Goal: Information Seeking & Learning: Learn about a topic

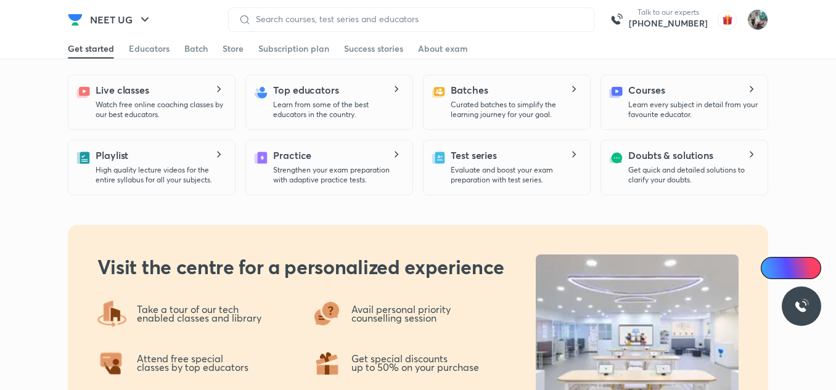
scroll to position [501, 0]
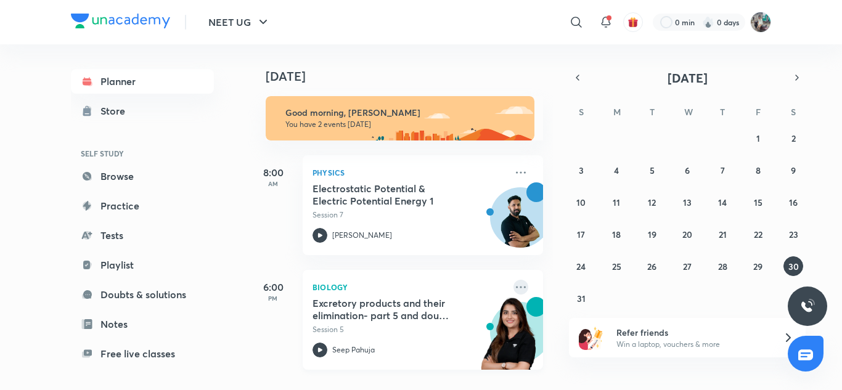
click at [516, 287] on icon at bounding box center [521, 287] width 10 height 2
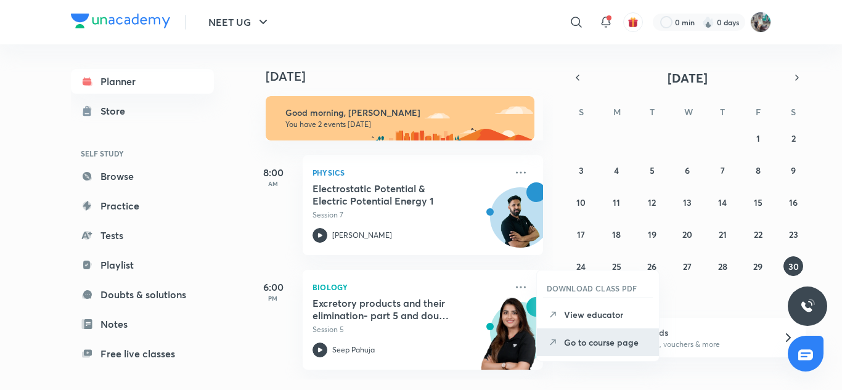
click at [589, 340] on p "Go to course page" at bounding box center [606, 342] width 85 height 13
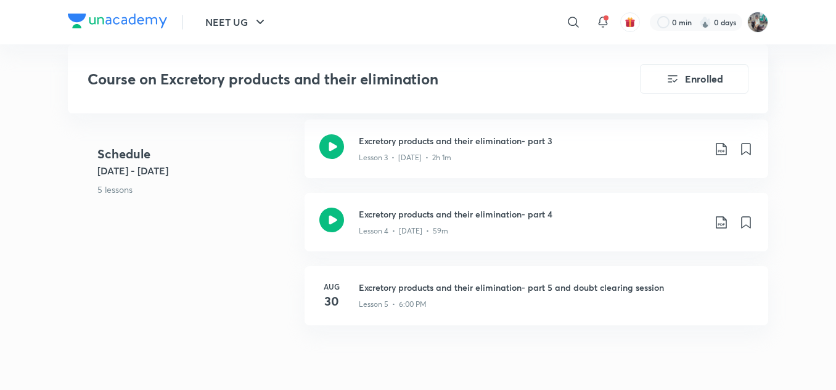
scroll to position [804, 0]
click at [450, 296] on div "Lesson 5 • 6:00 PM" at bounding box center [556, 301] width 394 height 16
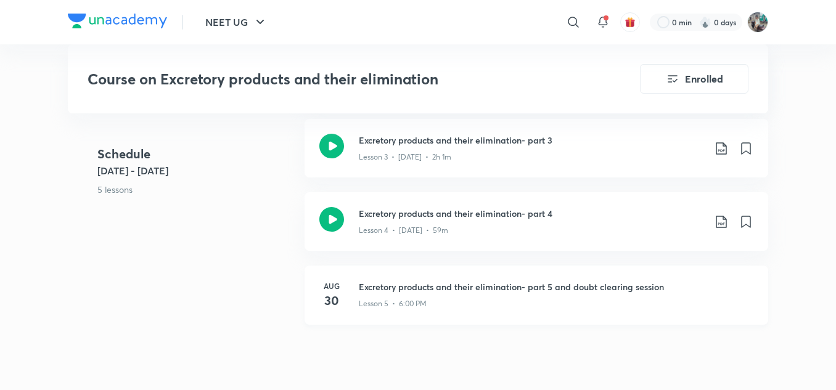
click at [450, 296] on div "Lesson 5 • 6:00 PM" at bounding box center [556, 301] width 394 height 16
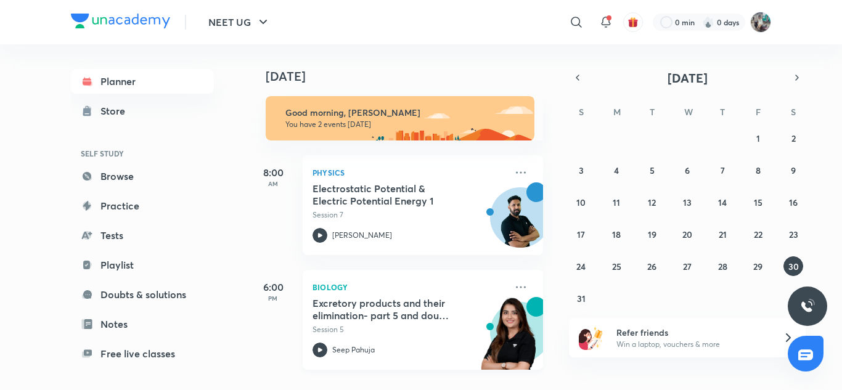
click at [520, 284] on div "Biology Excretory products and their elimination- part 5 and doubt clearing ses…" at bounding box center [423, 320] width 240 height 100
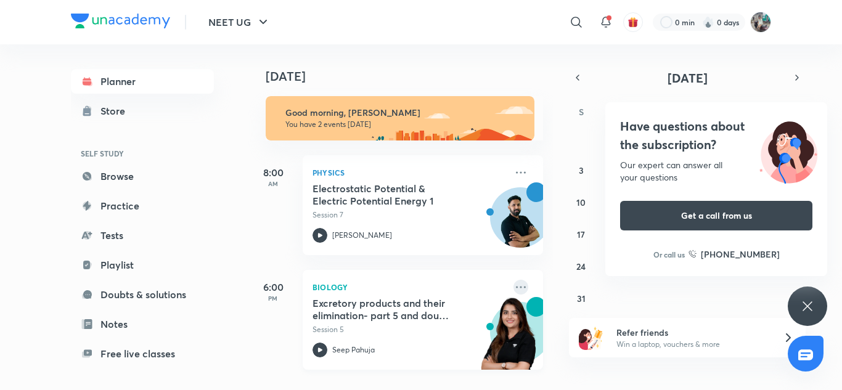
click at [513, 289] on icon at bounding box center [520, 287] width 15 height 15
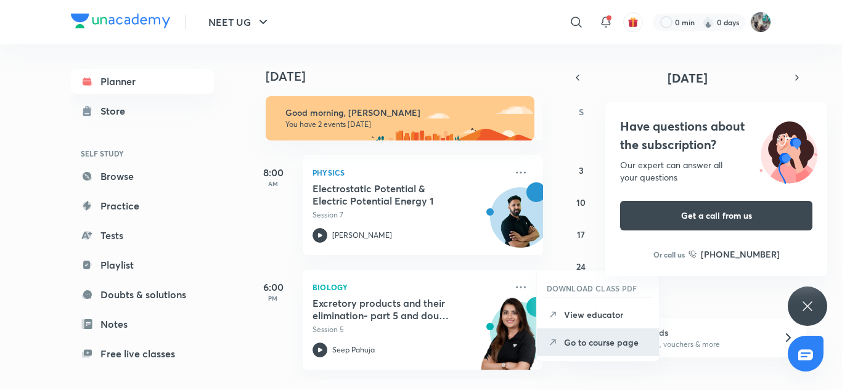
click at [592, 351] on li "Go to course page" at bounding box center [598, 343] width 122 height 28
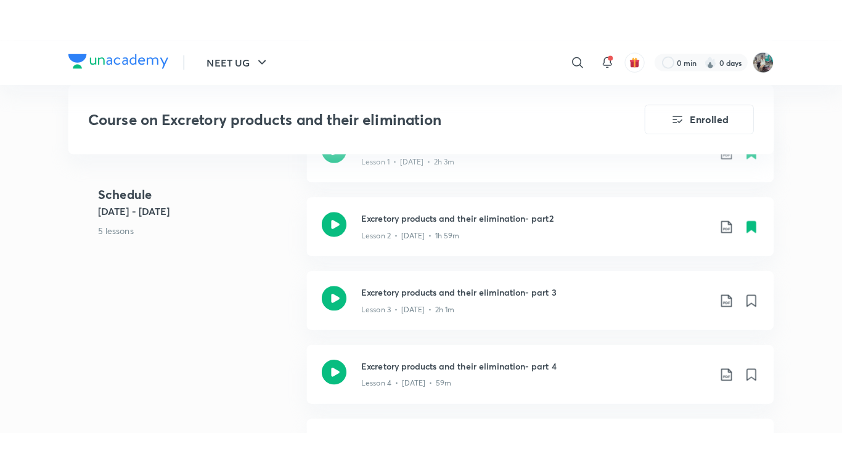
scroll to position [695, 0]
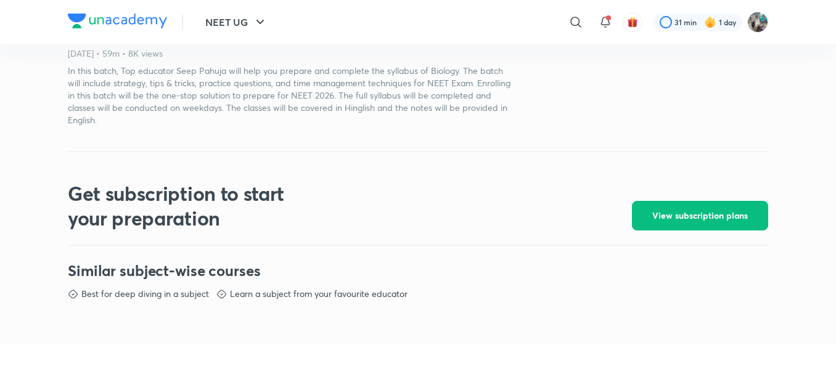
scroll to position [437, 0]
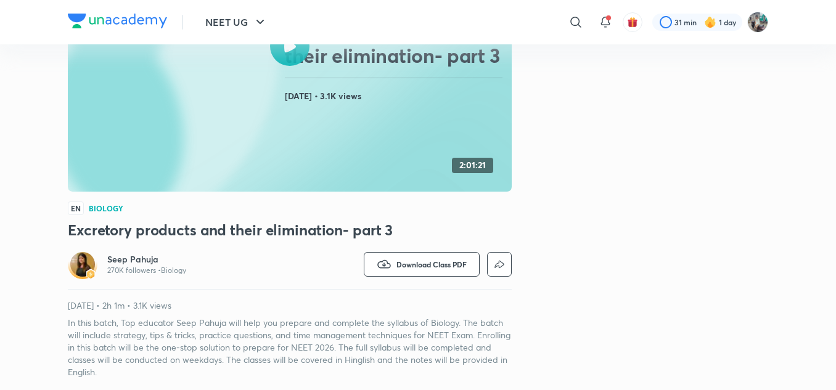
scroll to position [186, 0]
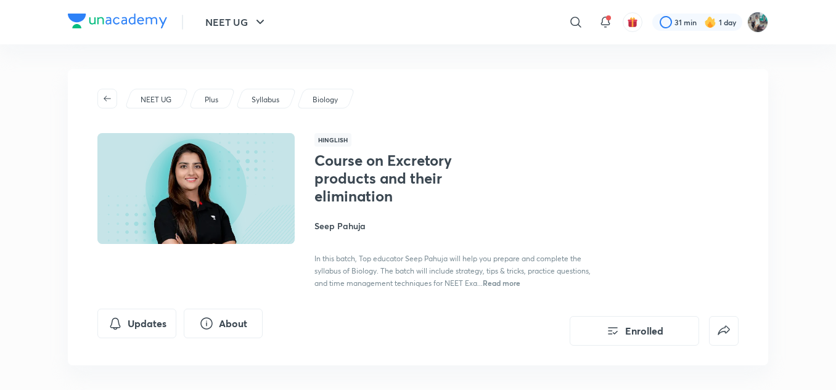
drag, startPoint x: 655, startPoint y: 116, endPoint x: 605, endPoint y: 110, distance: 49.6
click at [605, 110] on div "NEET UG Plus Syllabus Biology Hinglish Course on Excretory products and their e…" at bounding box center [418, 217] width 700 height 296
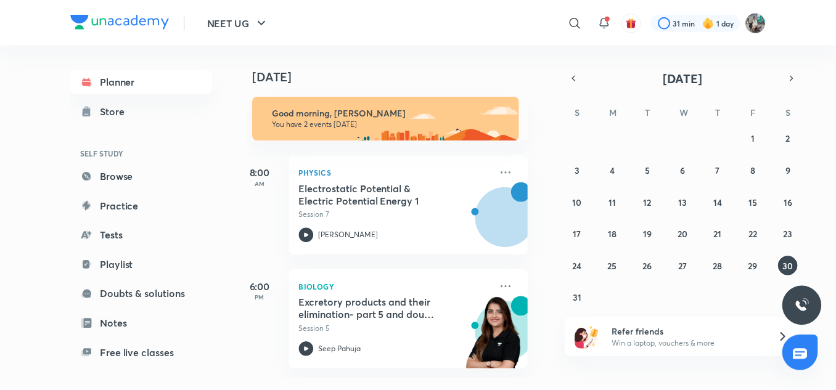
scroll to position [0, 12]
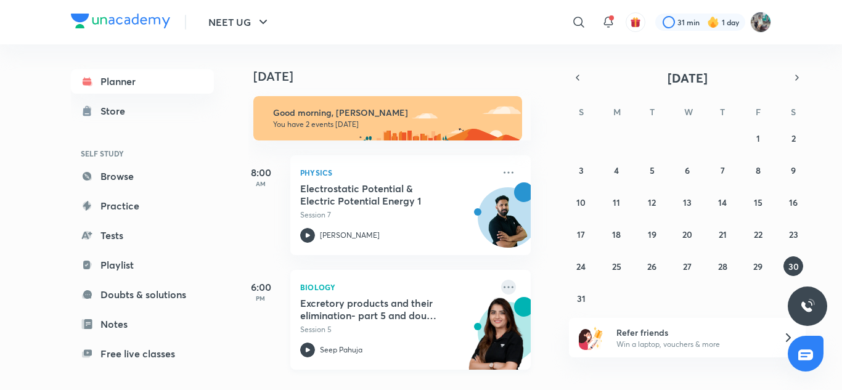
click at [501, 290] on icon at bounding box center [508, 287] width 15 height 15
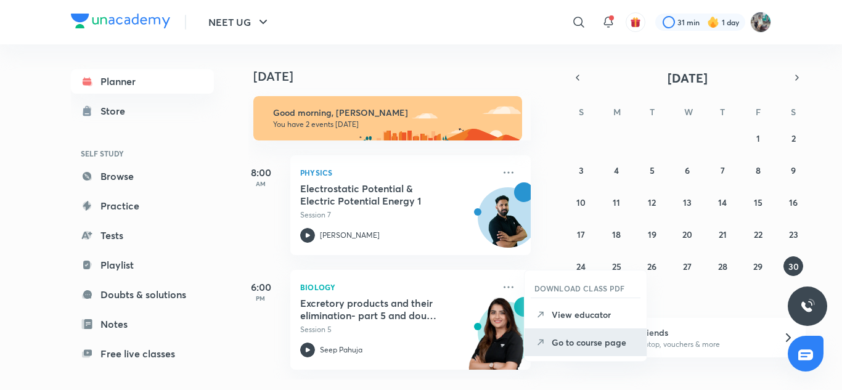
click at [555, 350] on li "Go to course page" at bounding box center [586, 343] width 122 height 28
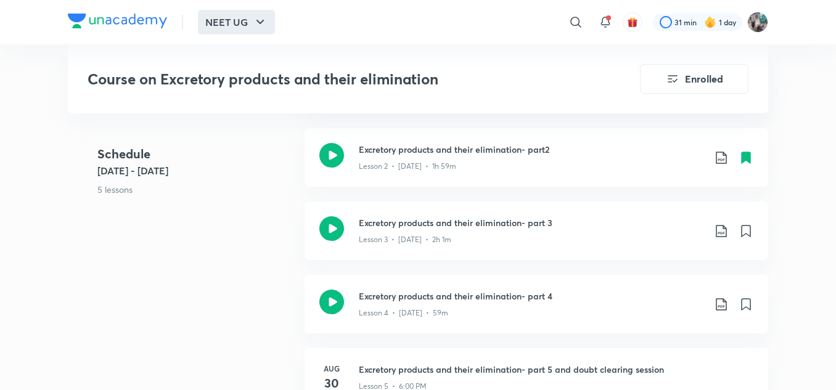
scroll to position [749, 0]
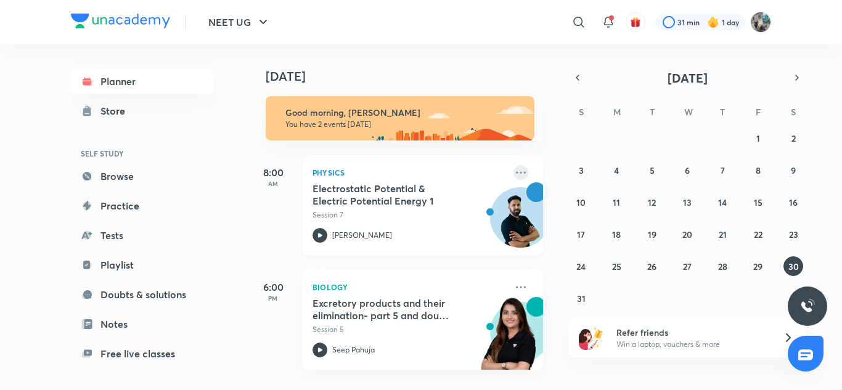
click at [513, 167] on icon at bounding box center [520, 172] width 15 height 15
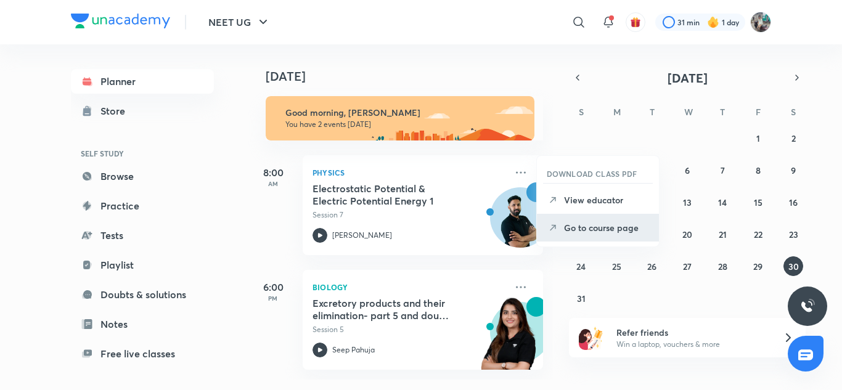
click at [582, 222] on p "Go to course page" at bounding box center [606, 227] width 85 height 13
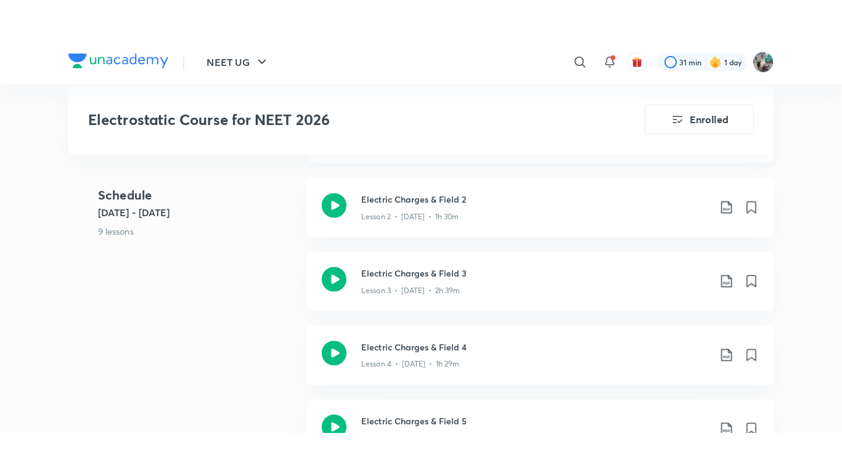
scroll to position [714, 0]
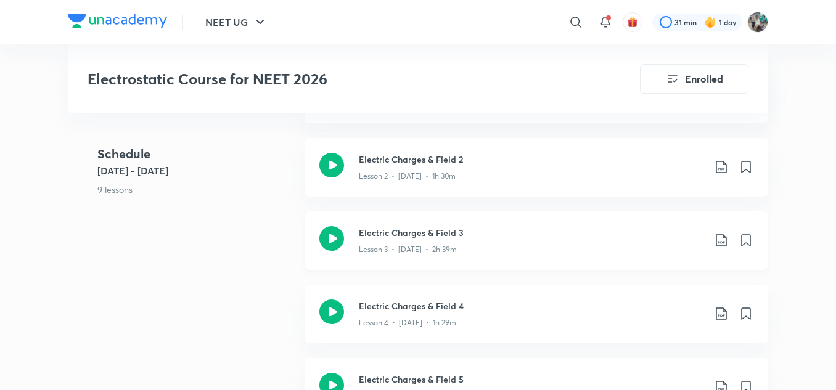
click at [425, 219] on div "Electric Charges & Field 3 Lesson 3 • Aug 26 • 2h 39m" at bounding box center [536, 240] width 464 height 59
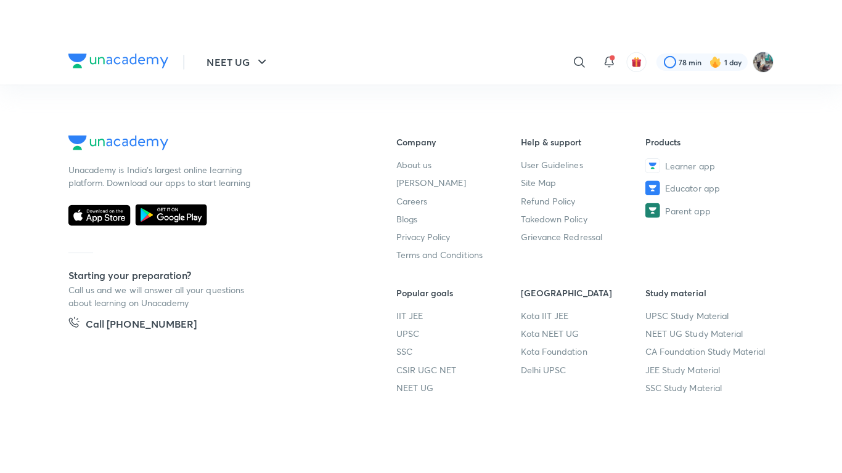
scroll to position [697, 0]
